Goal: Task Accomplishment & Management: Complete application form

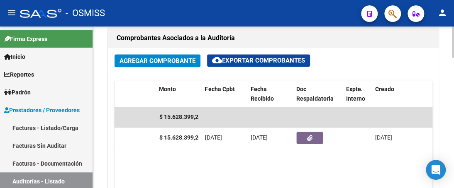
scroll to position [382, 0]
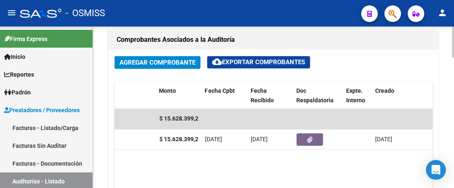
click at [449, 114] on div "arrow_back Editar 20722 cloud_download Generar informe ESTA AUDITORÍA ESTÁ ABIE…" at bounding box center [274, 66] width 363 height 842
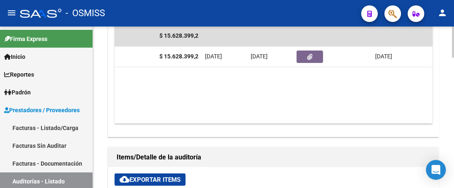
scroll to position [0, 0]
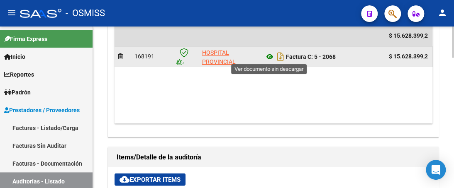
click at [271, 54] on icon at bounding box center [269, 57] width 11 height 10
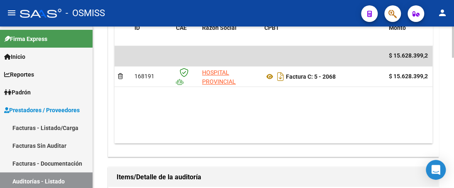
scroll to position [423, 0]
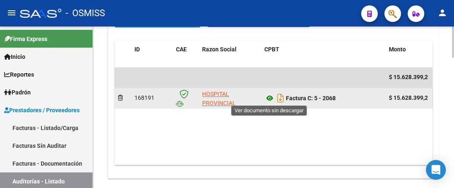
click at [271, 98] on icon at bounding box center [269, 98] width 11 height 10
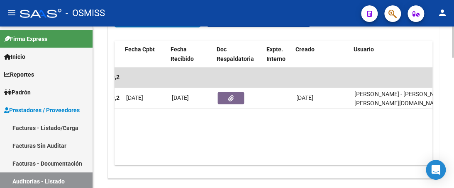
scroll to position [0, 309]
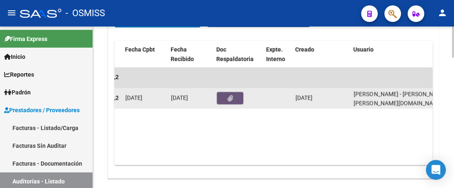
click at [231, 96] on icon "button" at bounding box center [229, 98] width 5 height 6
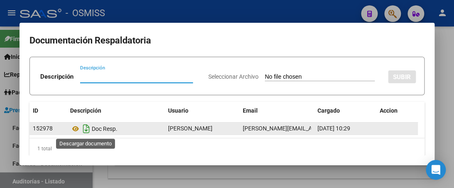
click at [85, 130] on icon "Descargar documento" at bounding box center [86, 128] width 11 height 13
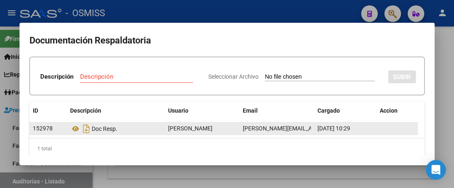
click at [169, 8] on div at bounding box center [227, 94] width 454 height 188
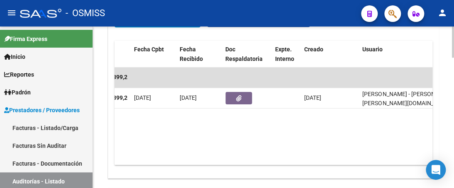
scroll to position [0, 0]
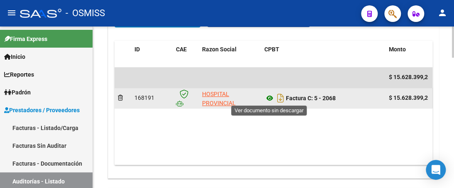
click at [271, 98] on icon at bounding box center [269, 98] width 11 height 10
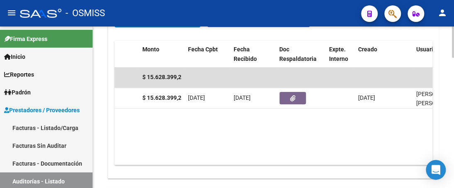
scroll to position [0, 254]
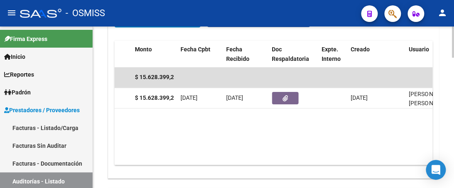
click at [294, 164] on div "Agregar Comprobante cloud_download Exportar Comprobantes ID CAE Razon Social CP…" at bounding box center [273, 93] width 330 height 170
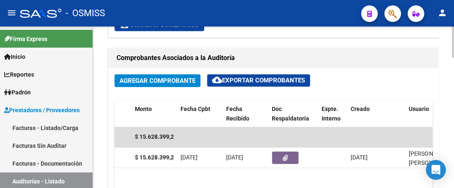
scroll to position [291, 0]
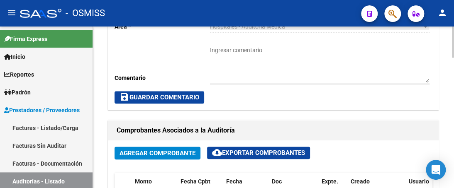
click at [444, 94] on div "arrow_back Editar 20722 cloud_download Generar informe ESTA AUDITORÍA ESTÁ ABIE…" at bounding box center [274, 157] width 363 height 842
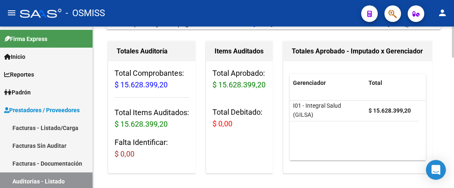
scroll to position [0, 0]
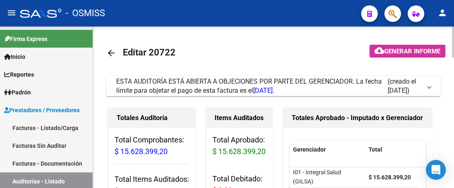
click at [430, 83] on span at bounding box center [428, 86] width 3 height 9
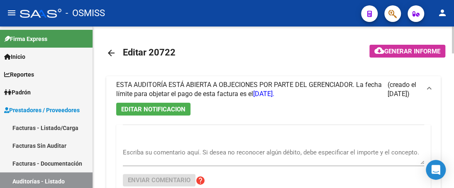
click at [134, 122] on div "EDITAR NOTIFICACION Escriba su comentario aquí. Si desea no reconocer algún déb…" at bounding box center [273, 161] width 335 height 117
click at [127, 150] on textarea "Escriba su comentario aquí. Si desea no reconocer algún débito, debe especifica…" at bounding box center [273, 156] width 301 height 17
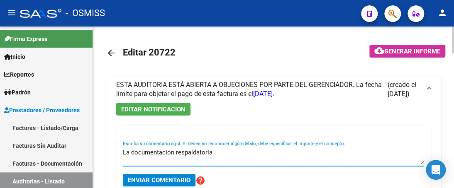
drag, startPoint x: 198, startPoint y: 147, endPoint x: 201, endPoint y: 154, distance: 7.6
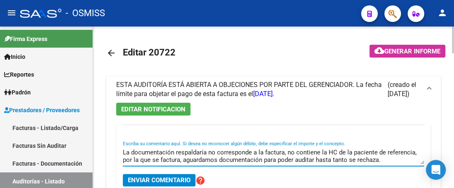
drag, startPoint x: 123, startPoint y: 151, endPoint x: 403, endPoint y: 163, distance: 280.8
click at [403, 163] on textarea "La documentación respaldaría no corresponde a la factura, no contiene la HC de …" at bounding box center [273, 156] width 301 height 17
type textarea "La documentación respaldaría no corresponde a la factura, no contiene la HC de …"
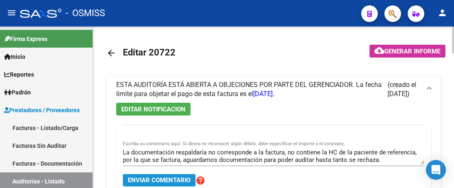
click at [155, 182] on span "Enviar comentario" at bounding box center [159, 180] width 63 height 7
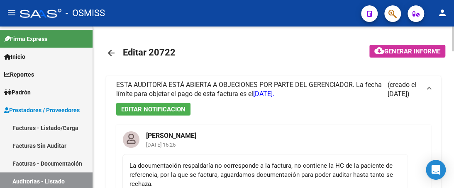
click at [110, 56] on mat-icon "arrow_back" at bounding box center [111, 53] width 10 height 10
click at [110, 53] on mat-icon "arrow_back" at bounding box center [111, 53] width 10 height 10
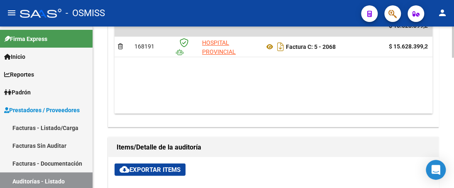
scroll to position [471, 0]
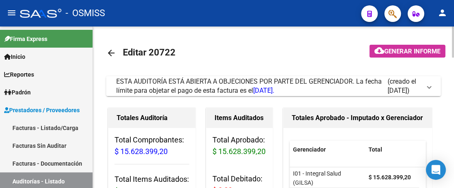
click at [432, 88] on mat-expansion-panel-header "ESTA AUDITORÍA ESTÁ ABIERTA A OBJECIONES POR PARTE DEL GERENCIADOR. La fecha lí…" at bounding box center [273, 86] width 335 height 20
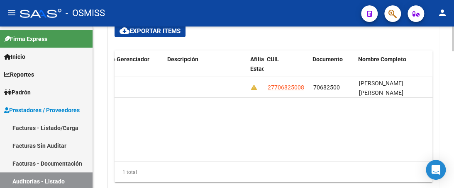
scroll to position [0, 583]
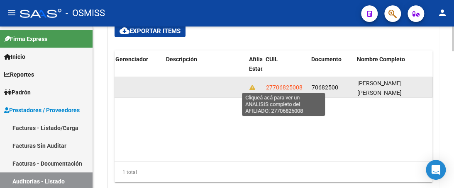
click at [286, 88] on span "27706825008" at bounding box center [284, 87] width 37 height 7
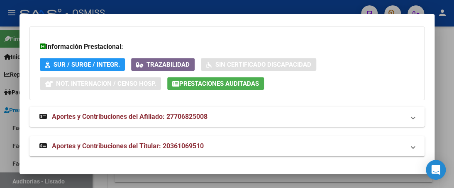
scroll to position [254, 0]
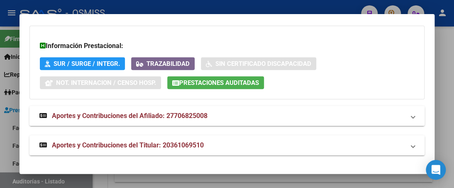
click at [411, 118] on span at bounding box center [412, 116] width 3 height 10
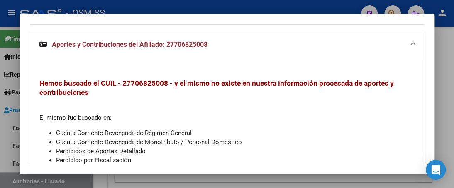
scroll to position [337, 0]
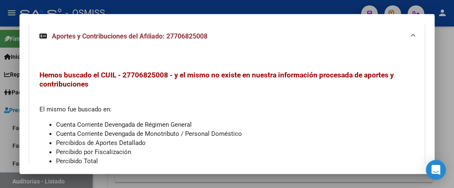
click at [302, 4] on div at bounding box center [227, 94] width 454 height 188
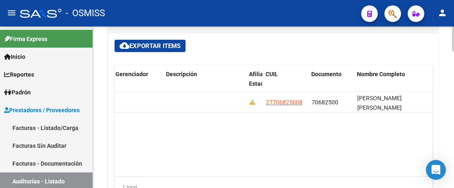
scroll to position [812, 0]
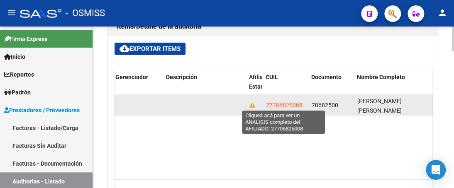
click at [283, 104] on span "27706825008" at bounding box center [284, 105] width 37 height 7
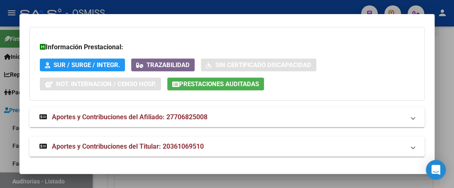
scroll to position [254, 0]
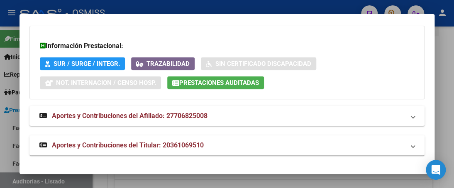
click at [411, 146] on span at bounding box center [412, 146] width 3 height 10
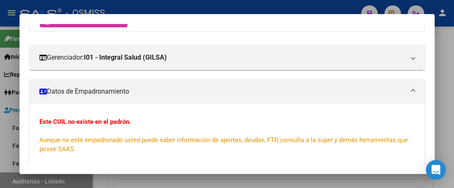
scroll to position [5, 0]
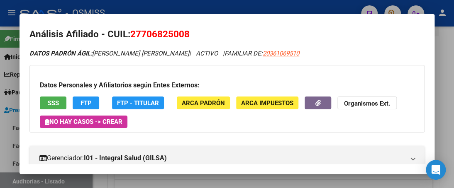
click at [49, 100] on span "SSS" at bounding box center [53, 103] width 11 height 7
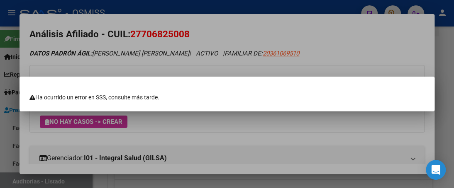
click at [210, 11] on div at bounding box center [227, 94] width 454 height 188
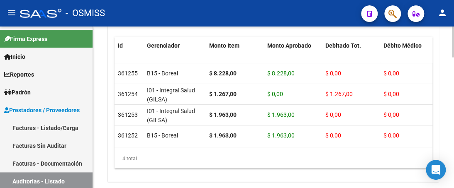
scroll to position [679, 0]
